Goal: Communication & Community: Participate in discussion

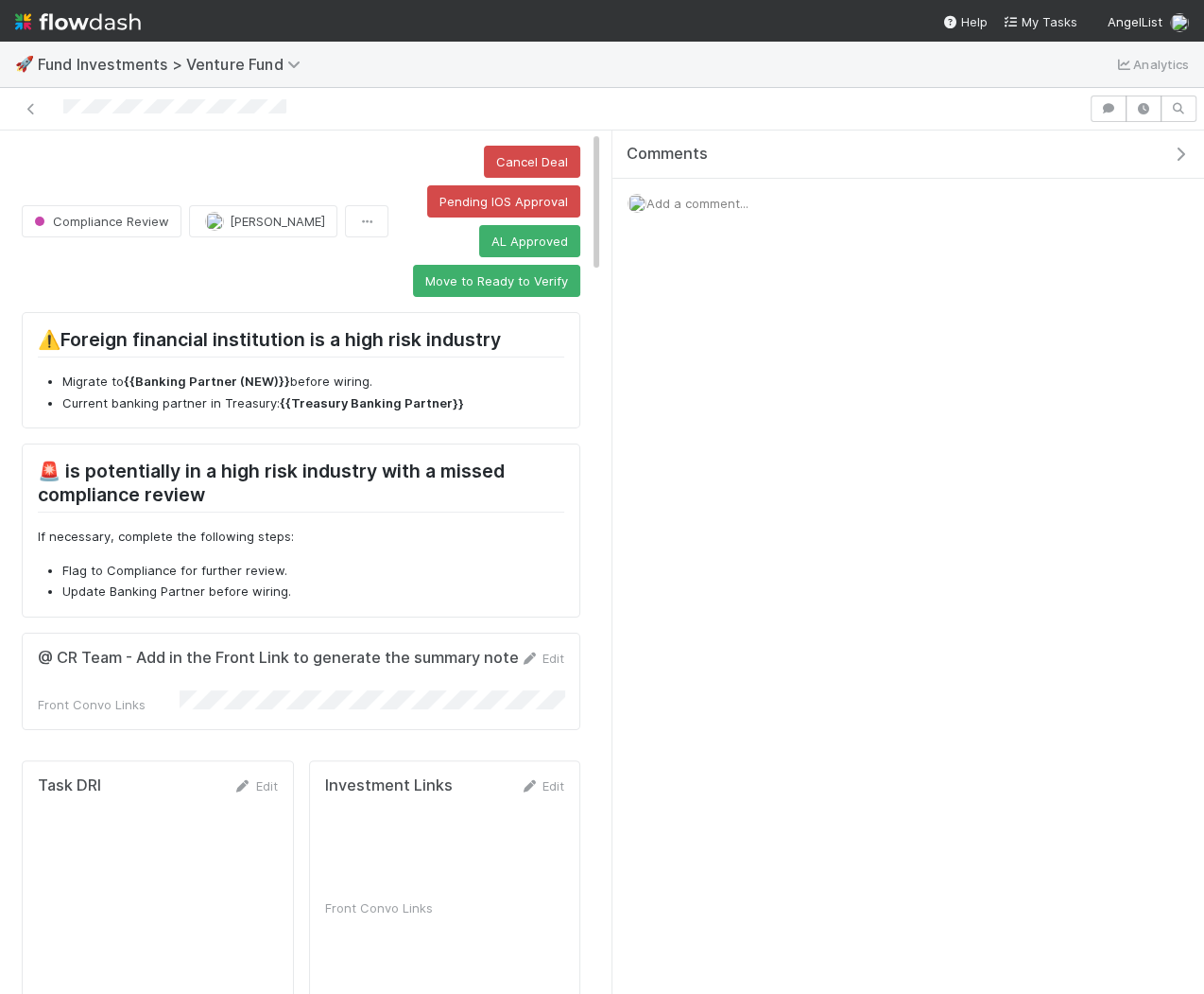
click at [1184, 155] on icon "button" at bounding box center [1180, 154] width 19 height 15
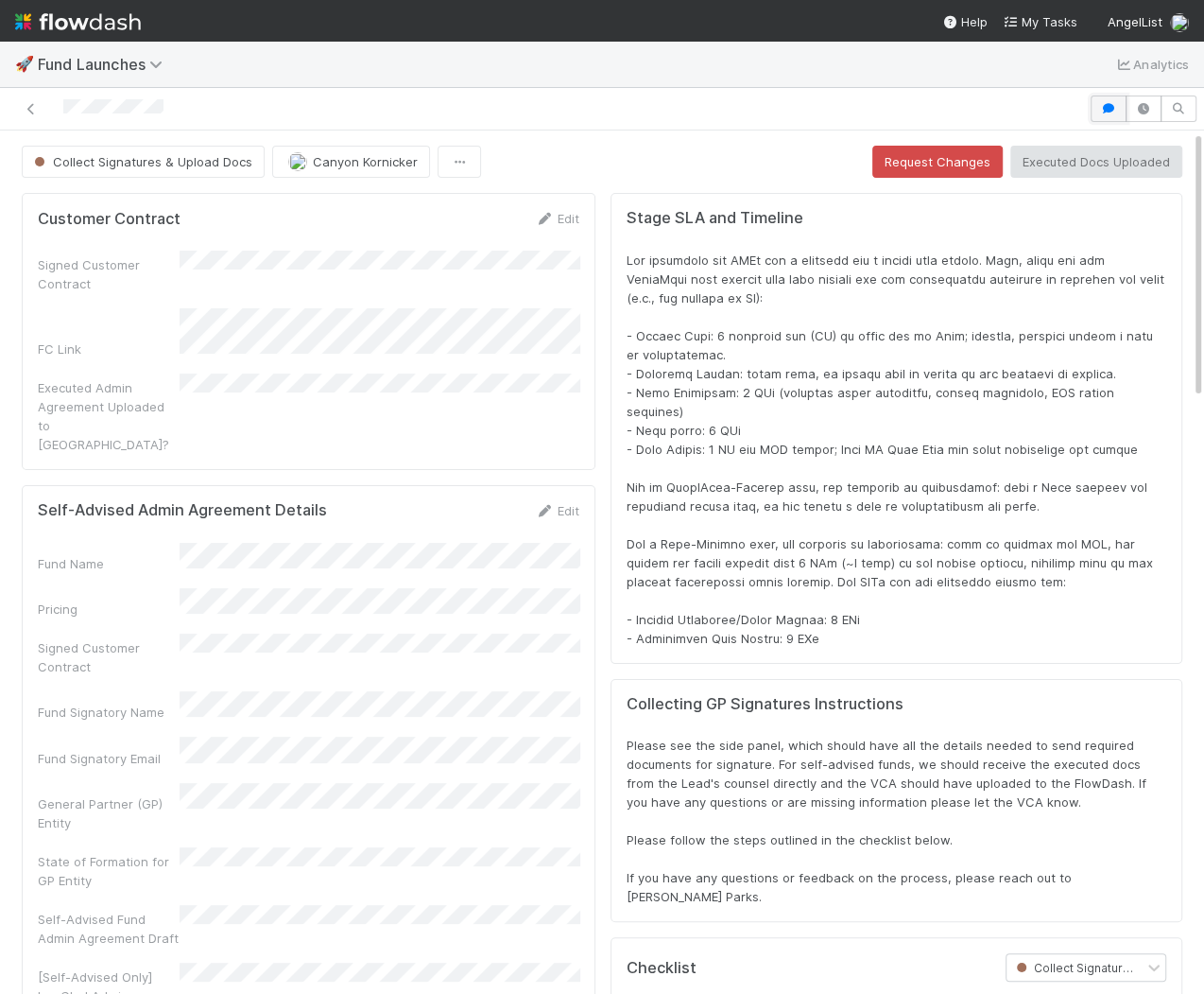
click at [1110, 113] on button "button" at bounding box center [1108, 109] width 36 height 26
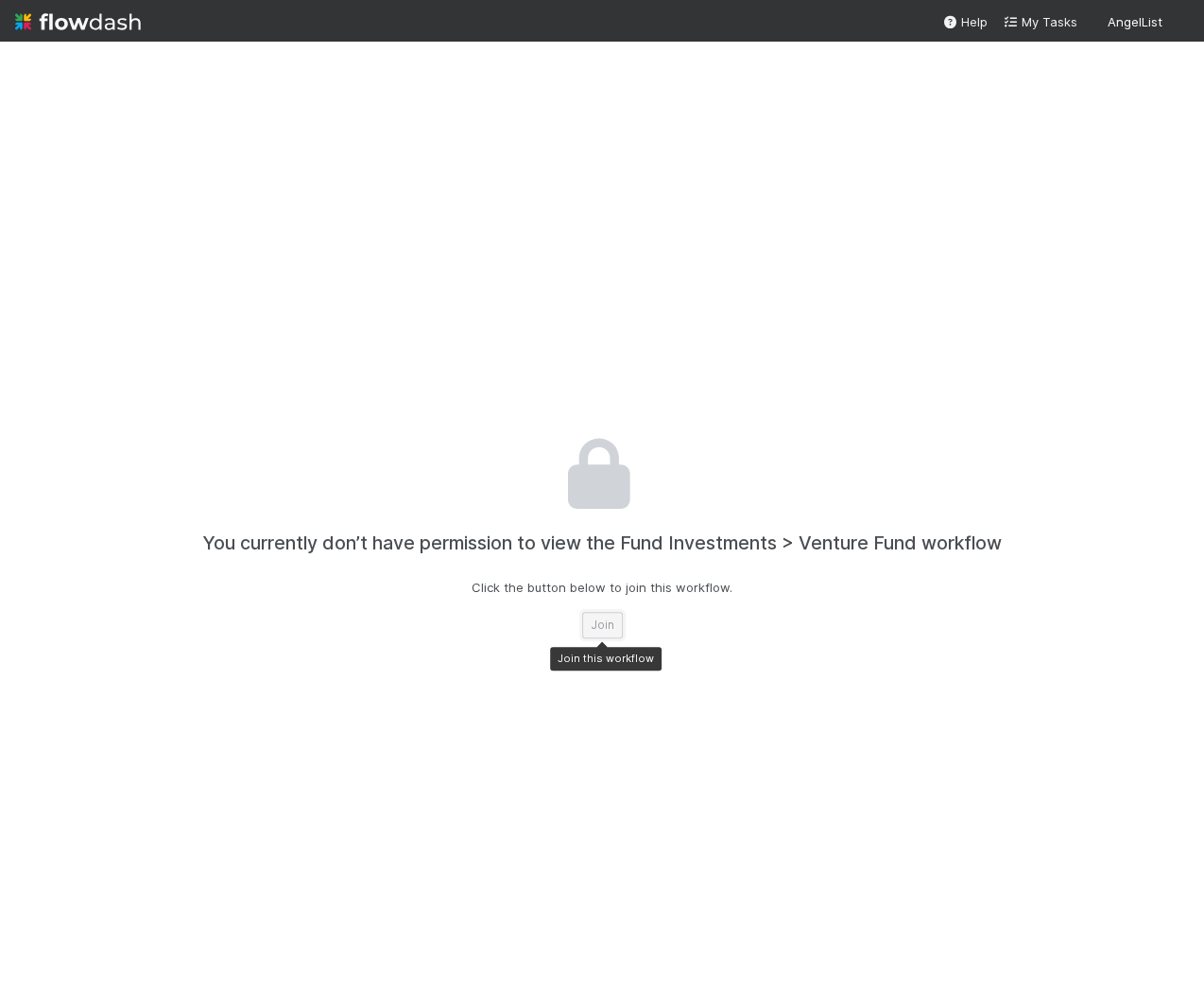
click at [604, 617] on button "Join" at bounding box center [602, 624] width 41 height 26
click at [594, 619] on button "Join" at bounding box center [602, 624] width 41 height 26
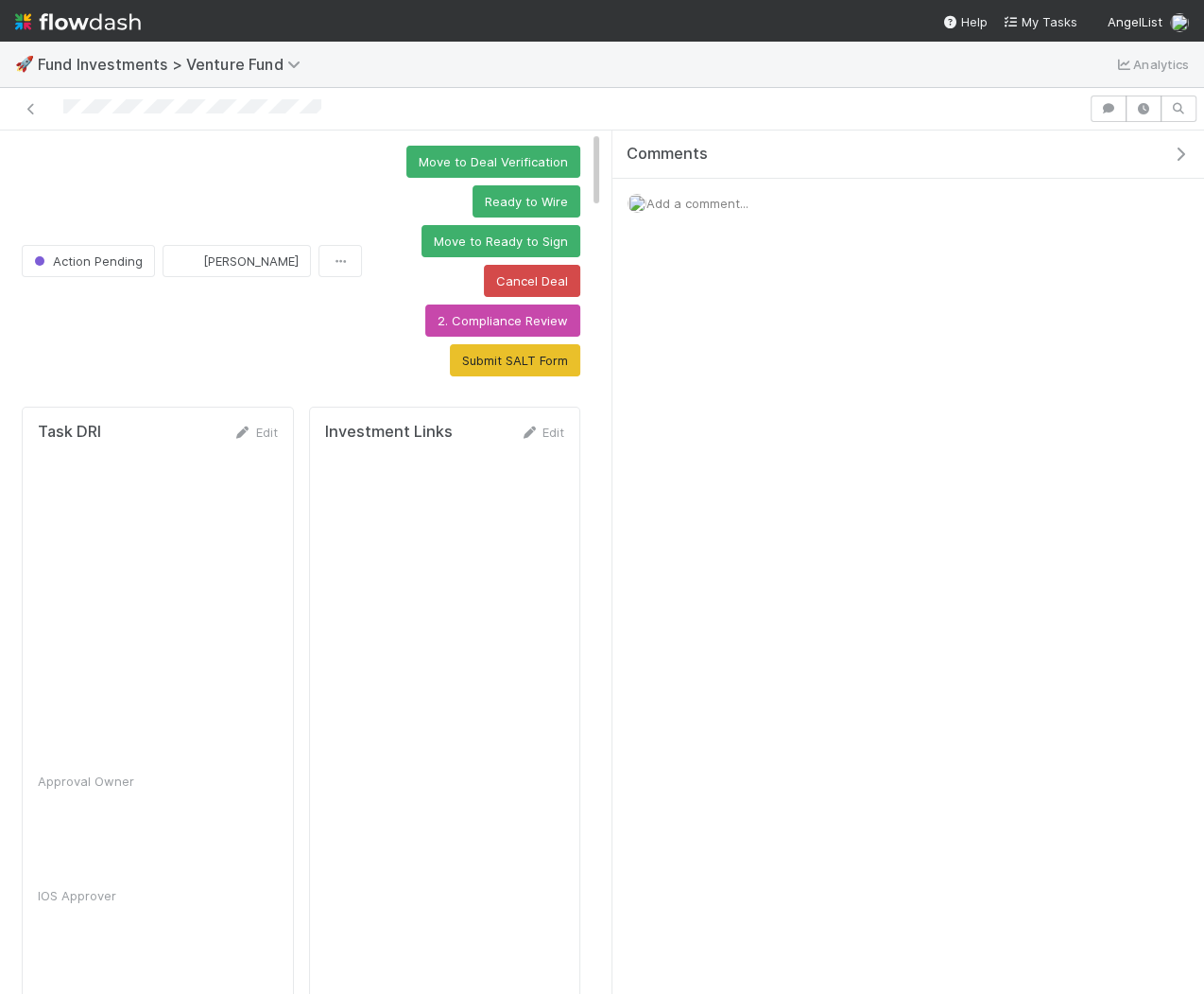
click at [1186, 152] on icon "button" at bounding box center [1180, 154] width 19 height 15
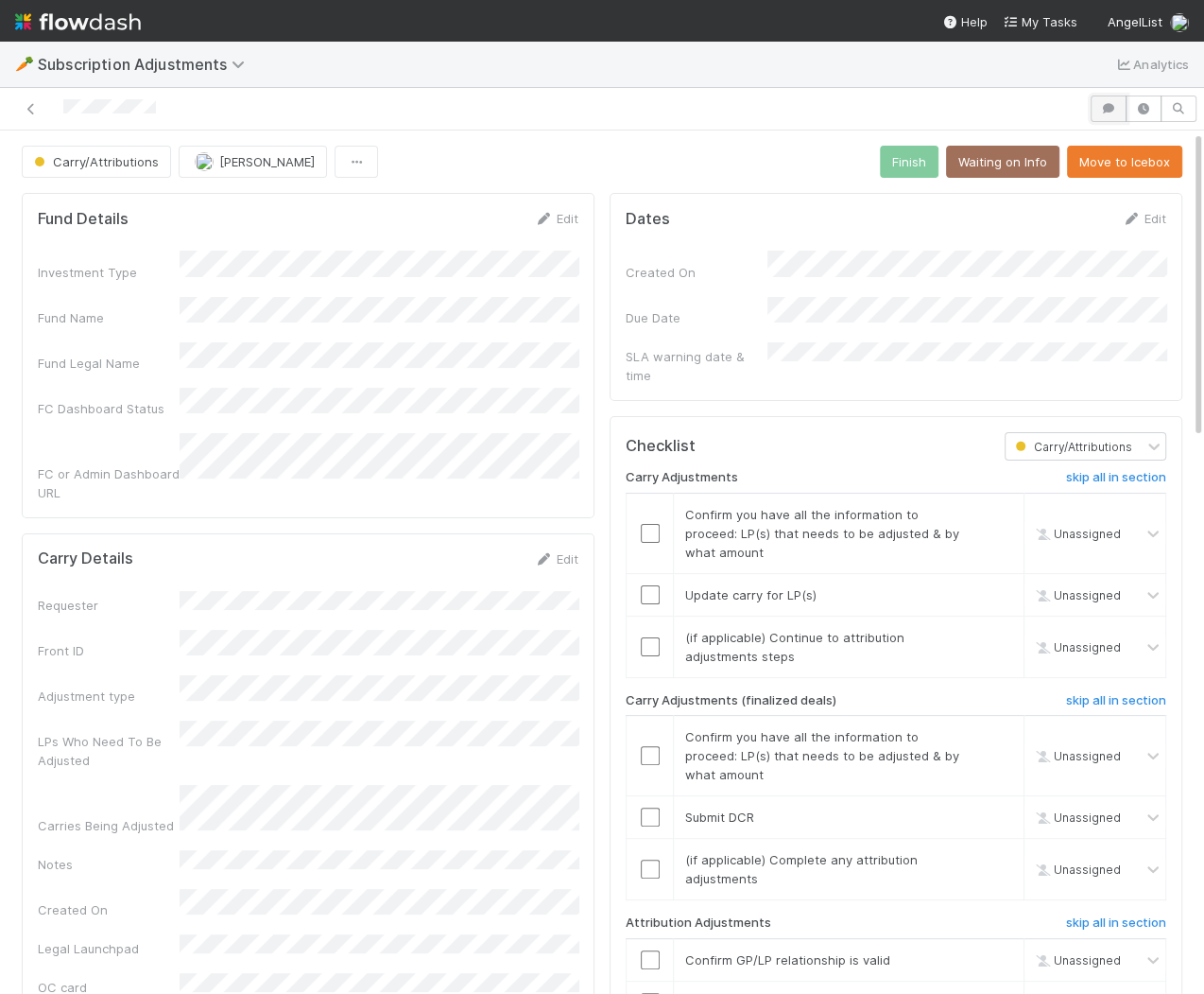
click at [1117, 97] on button "button" at bounding box center [1108, 109] width 36 height 26
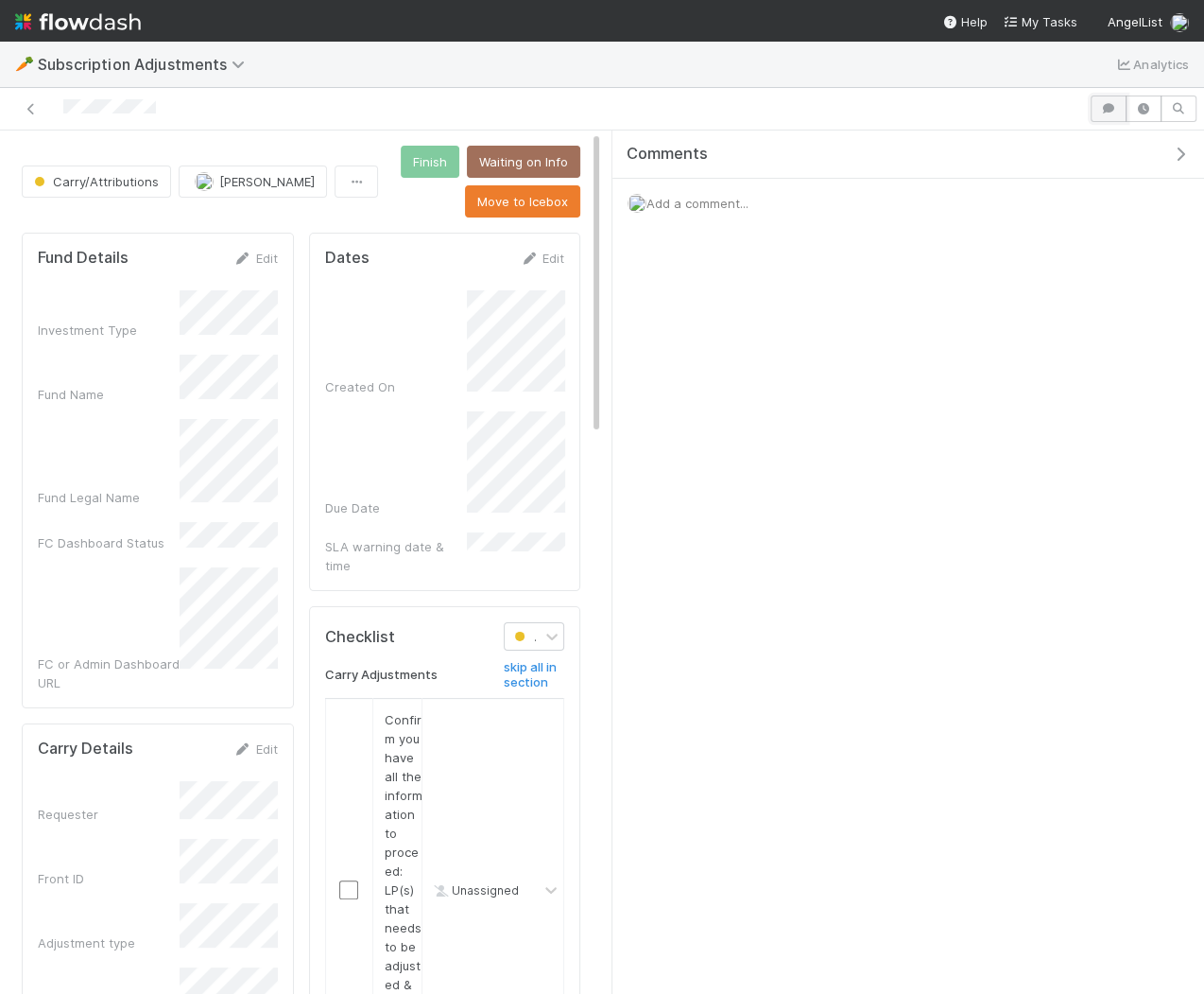
click at [1116, 103] on icon "button" at bounding box center [1108, 109] width 19 height 12
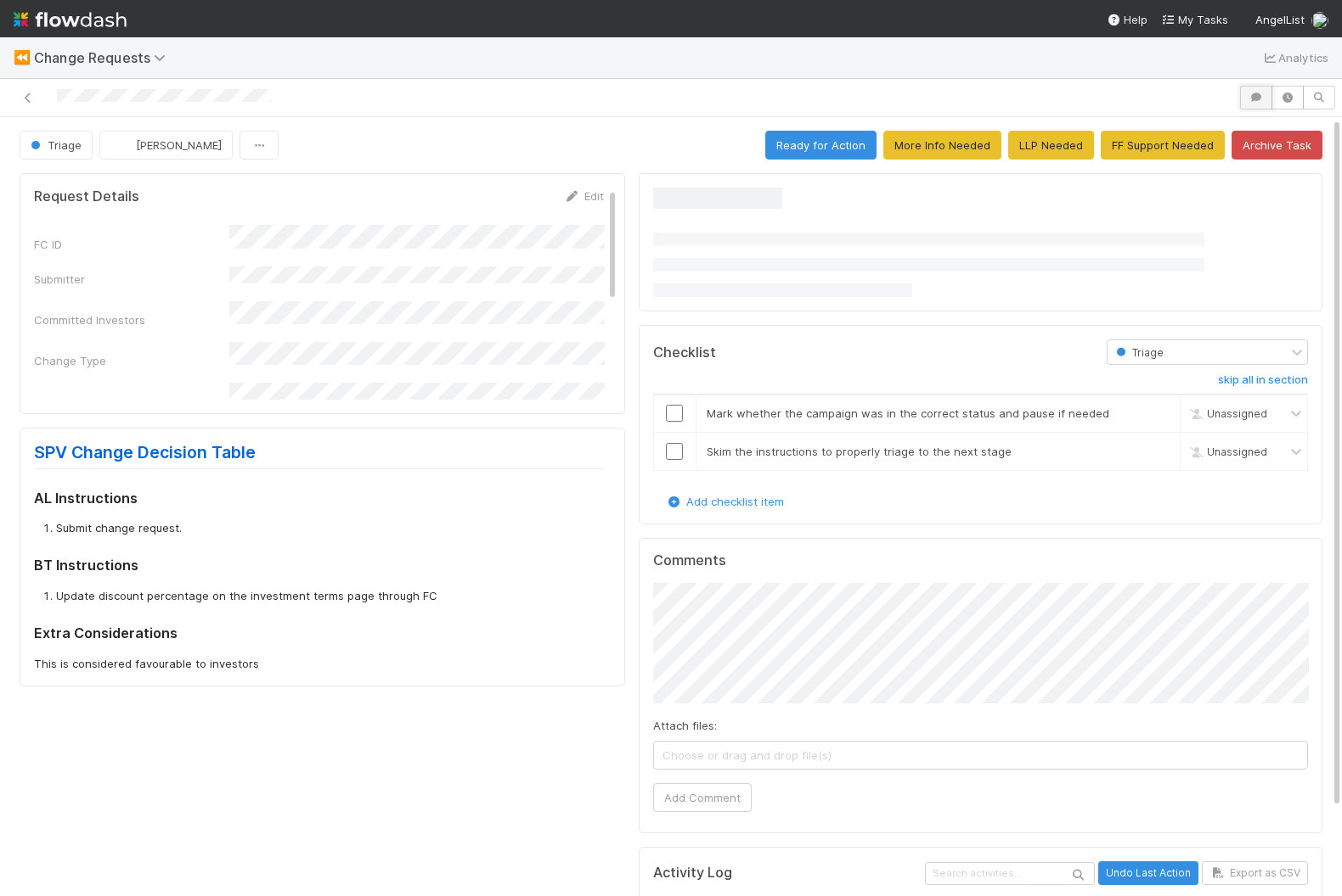
click at [1081, 97] on icon "button" at bounding box center [1256, 98] width 17 height 11
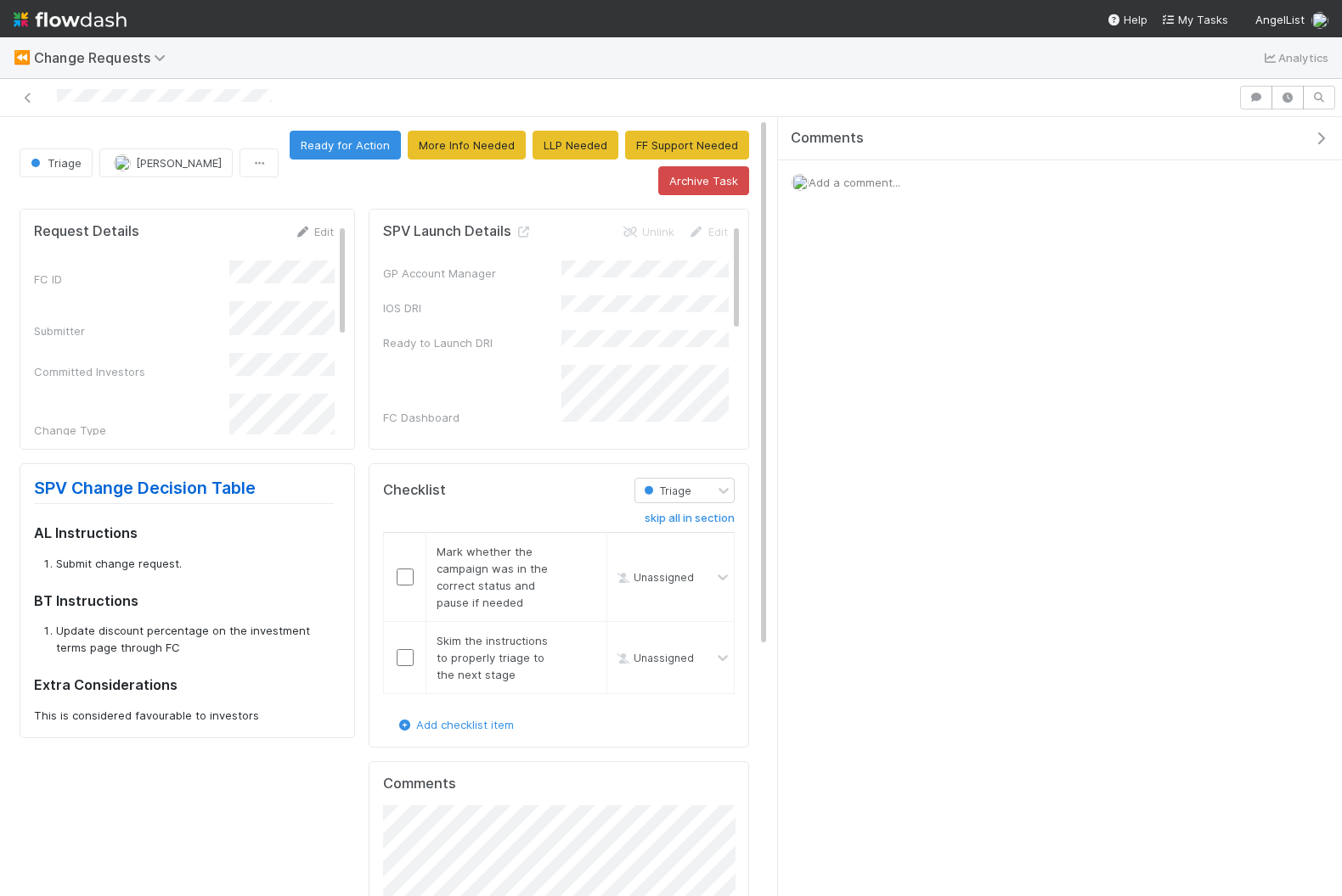
click at [1081, 133] on icon "button" at bounding box center [1320, 138] width 17 height 13
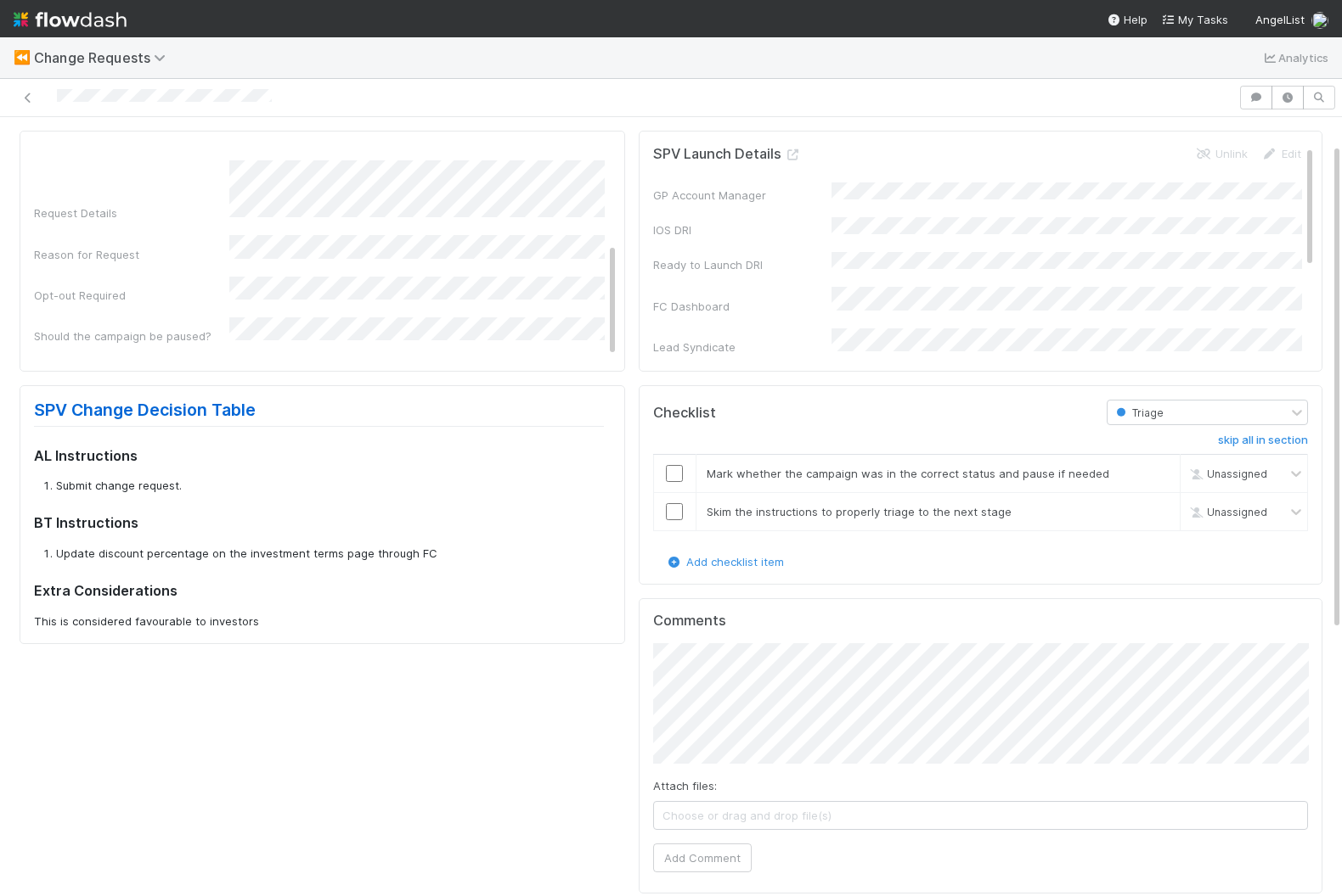
scroll to position [55, 0]
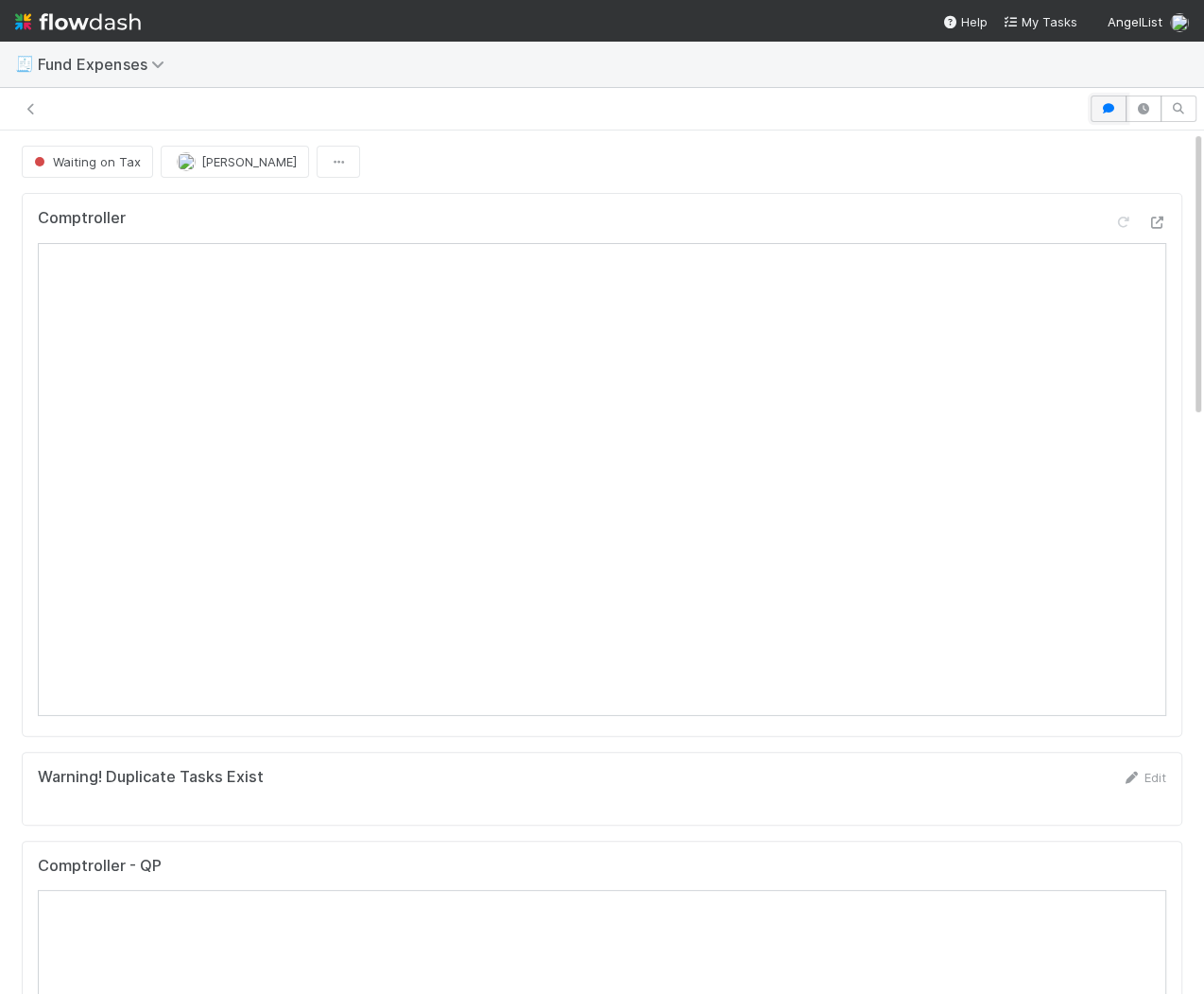
click at [1115, 111] on icon "button" at bounding box center [1108, 109] width 19 height 12
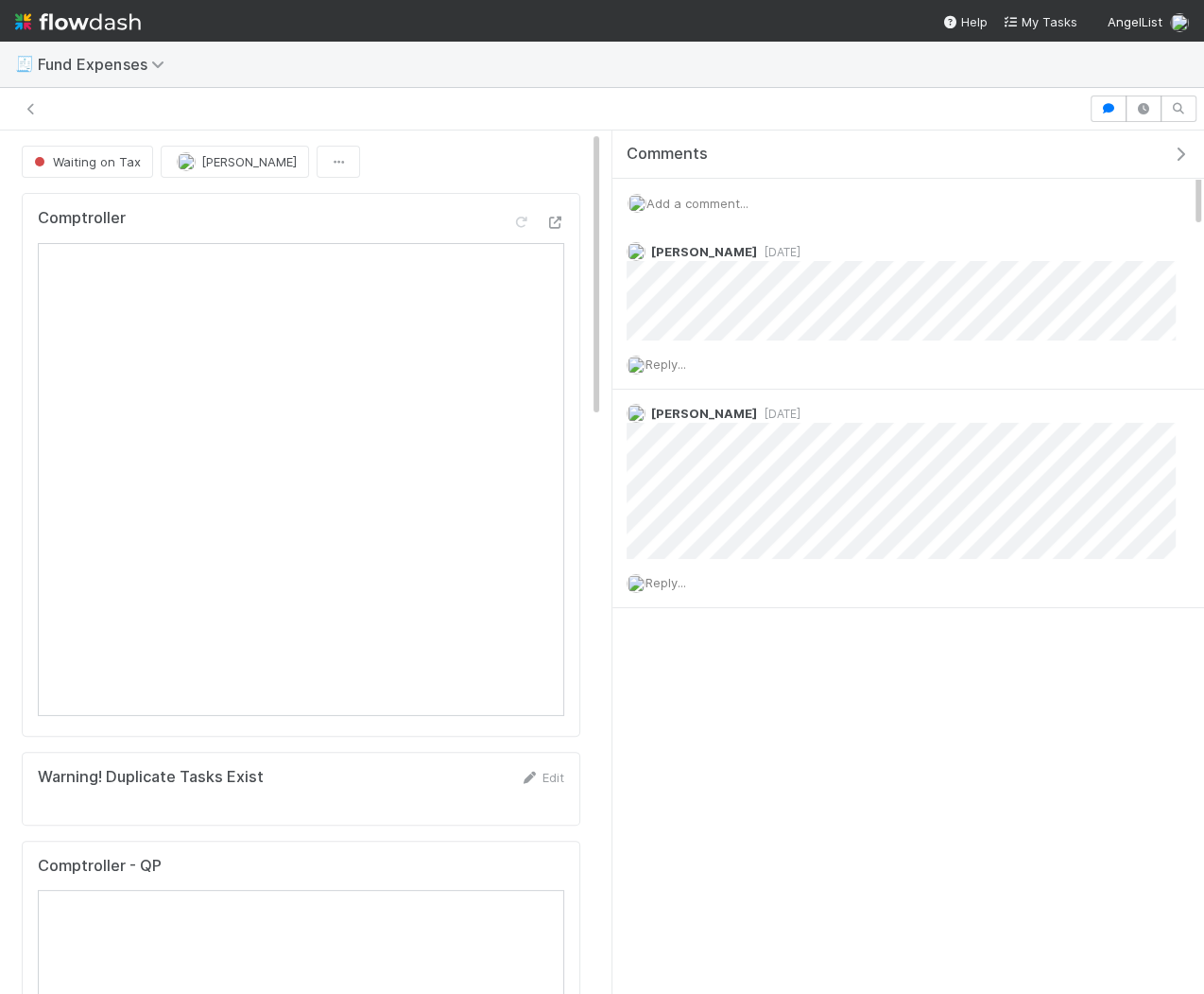
click at [718, 196] on span "Add a comment..." at bounding box center [697, 203] width 102 height 15
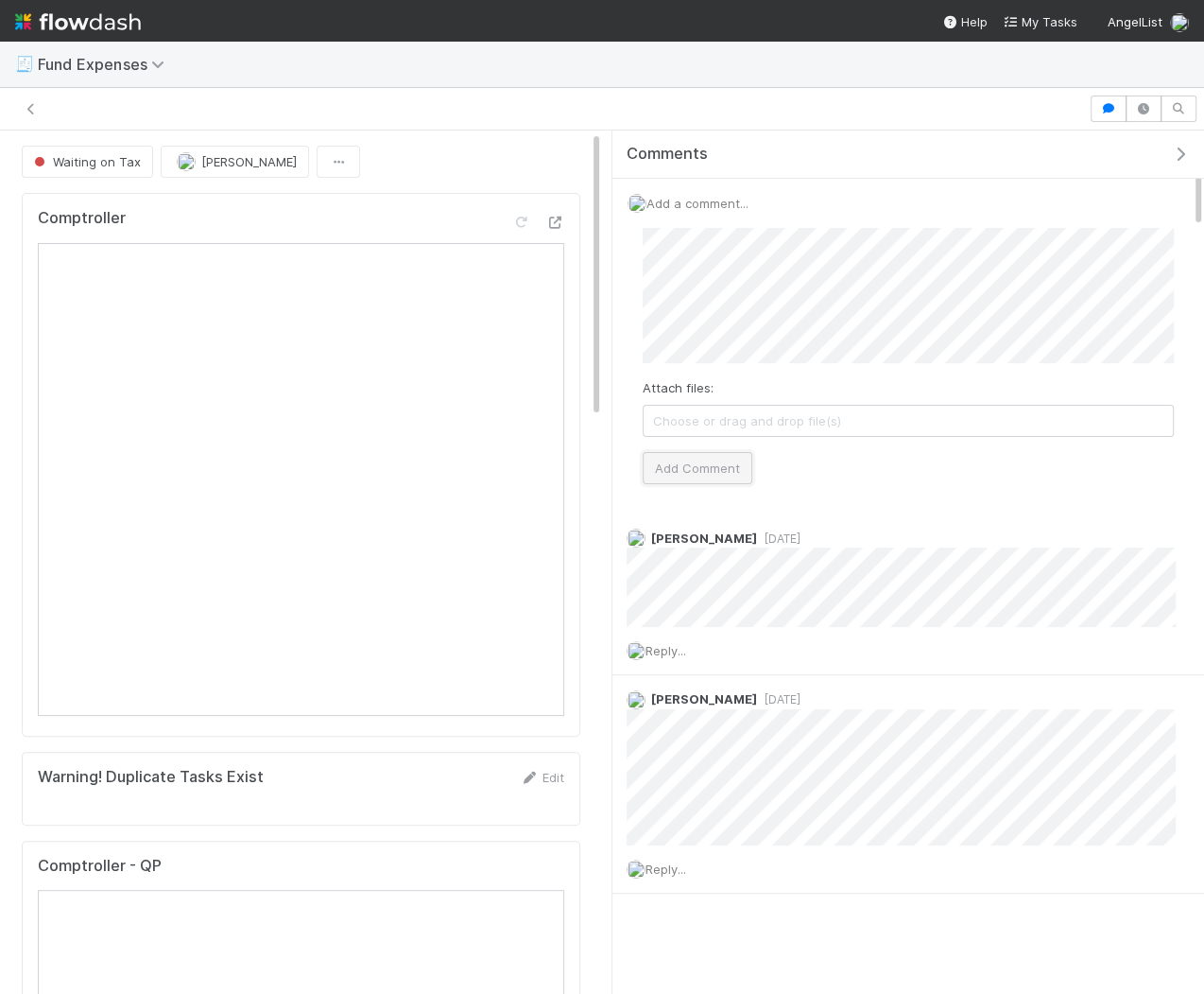
click at [683, 477] on button "Add Comment" at bounding box center [697, 468] width 110 height 32
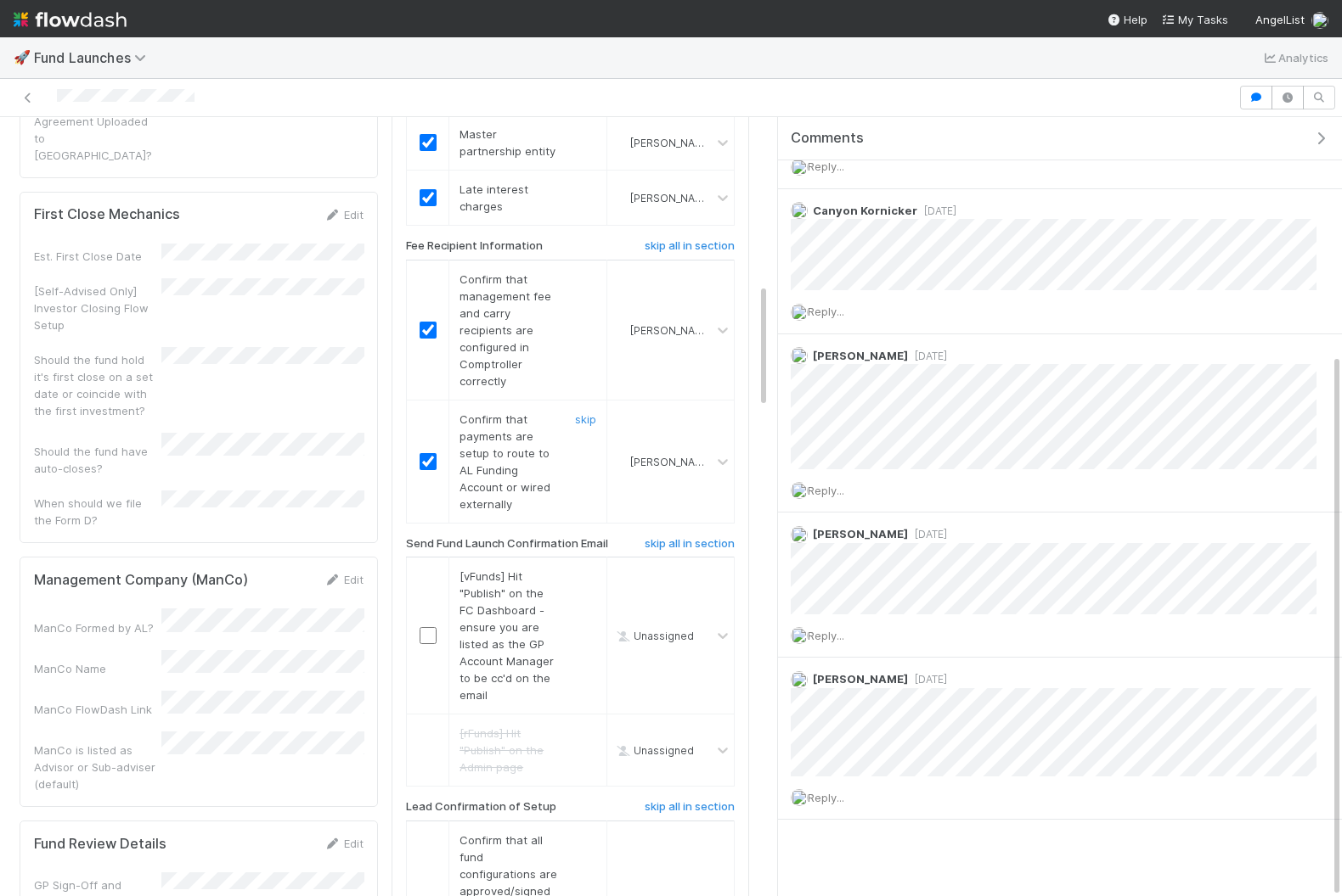
scroll to position [879, 0]
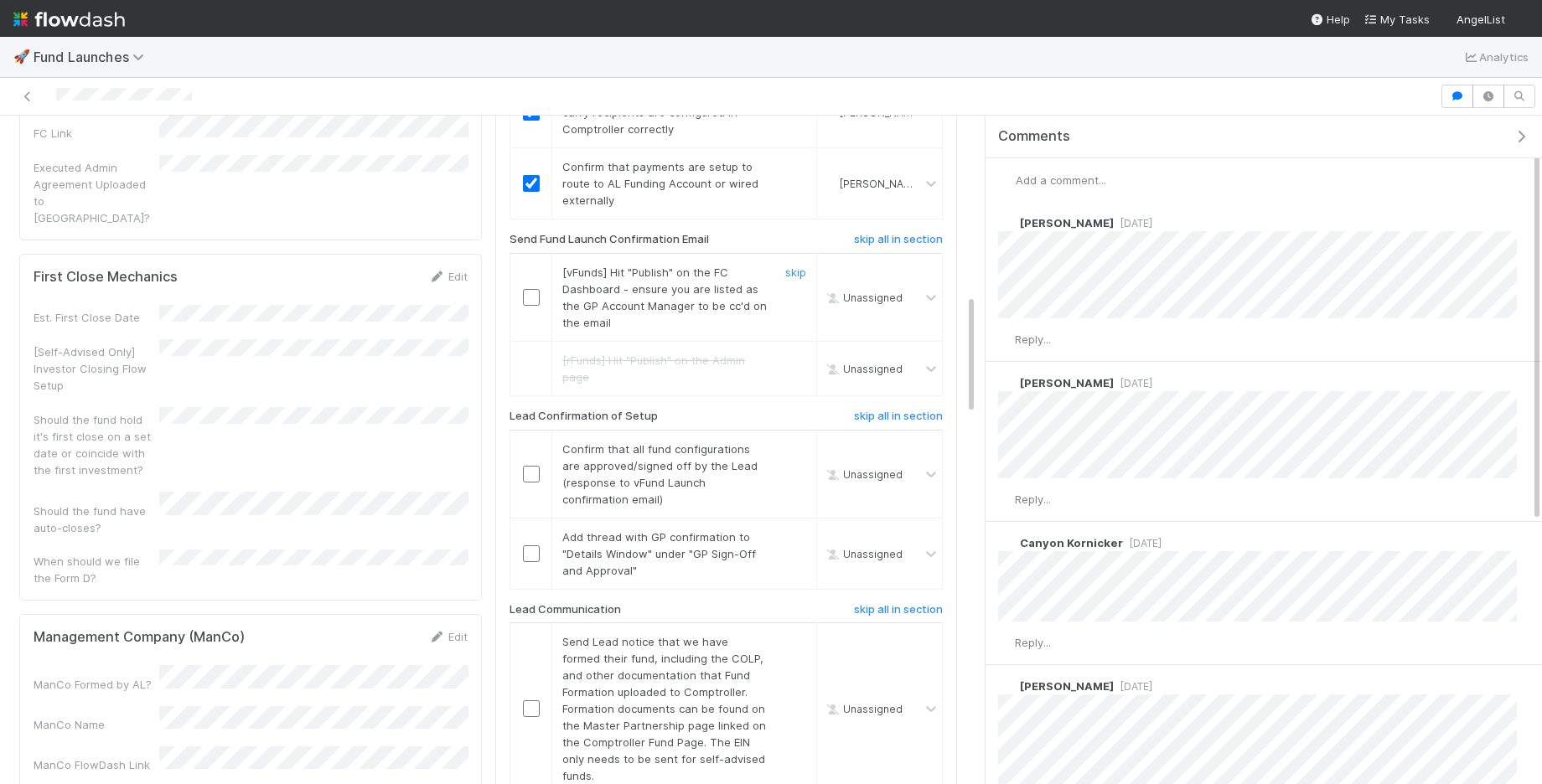
scroll to position [1155, 0]
